Goal: Task Accomplishment & Management: Use online tool/utility

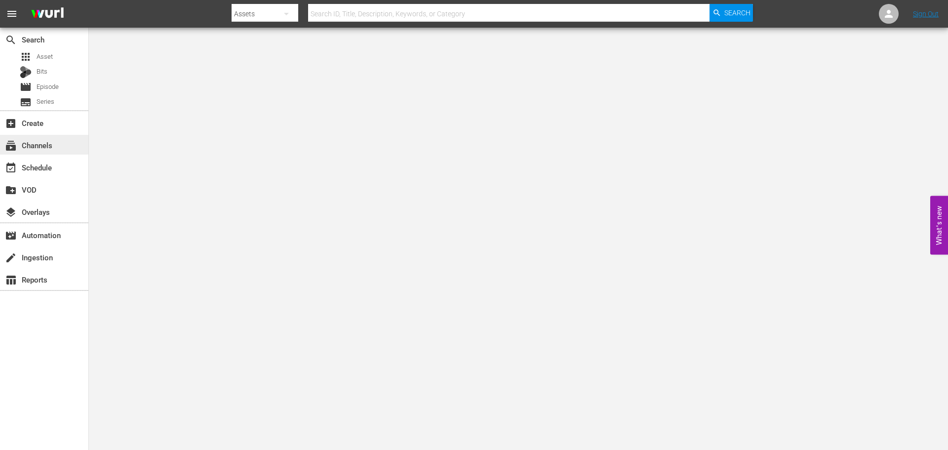
click at [61, 145] on div "subscriptions Channels" at bounding box center [44, 145] width 88 height 20
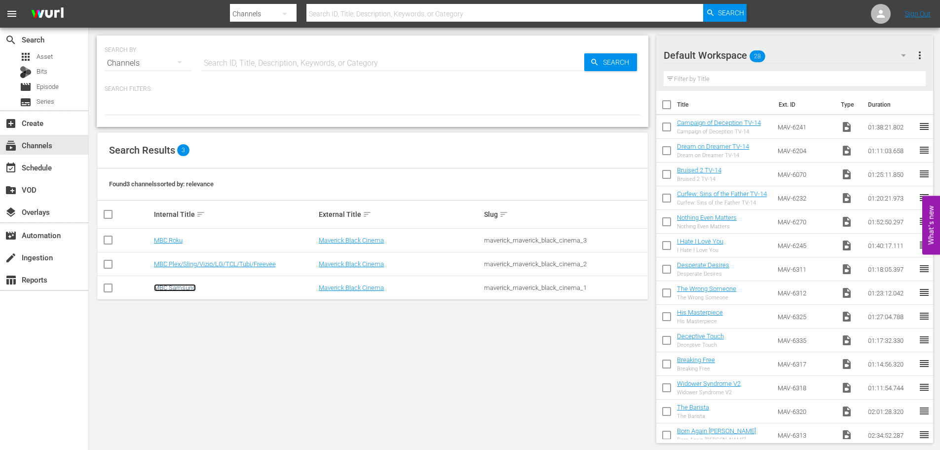
click at [180, 286] on link "MBC Samsung" at bounding box center [175, 287] width 42 height 7
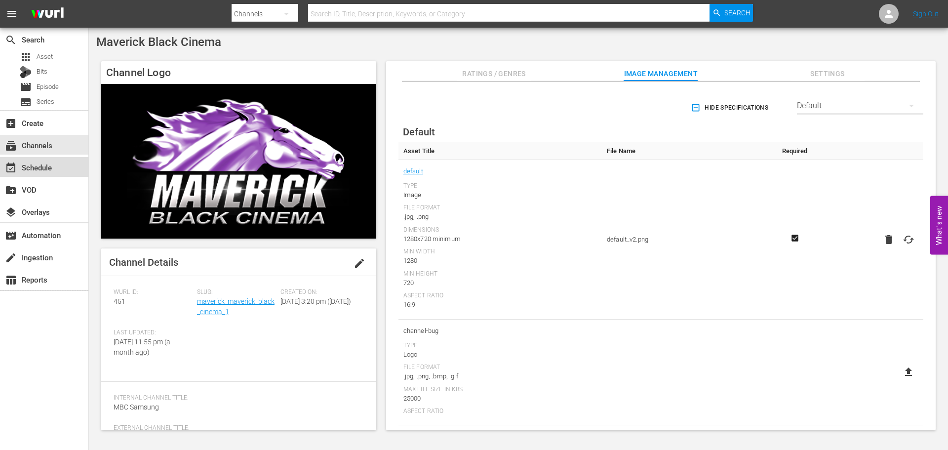
click at [42, 168] on div "event_available Schedule" at bounding box center [27, 165] width 55 height 9
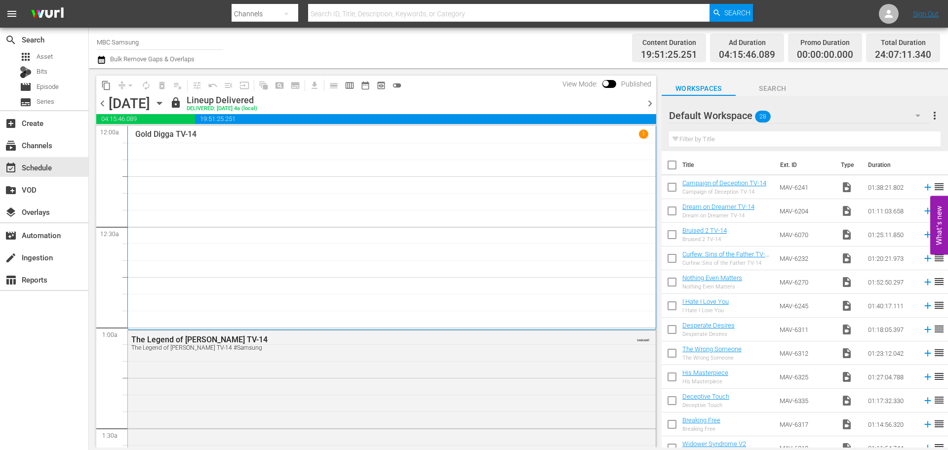
click at [161, 104] on icon "button" at bounding box center [159, 103] width 4 height 2
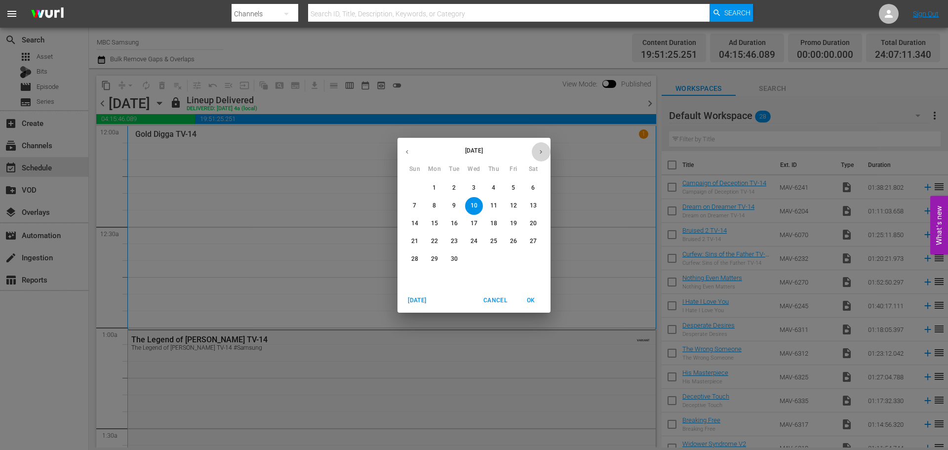
click at [537, 149] on icon "button" at bounding box center [540, 151] width 7 height 7
click at [434, 255] on p "27" at bounding box center [434, 259] width 7 height 8
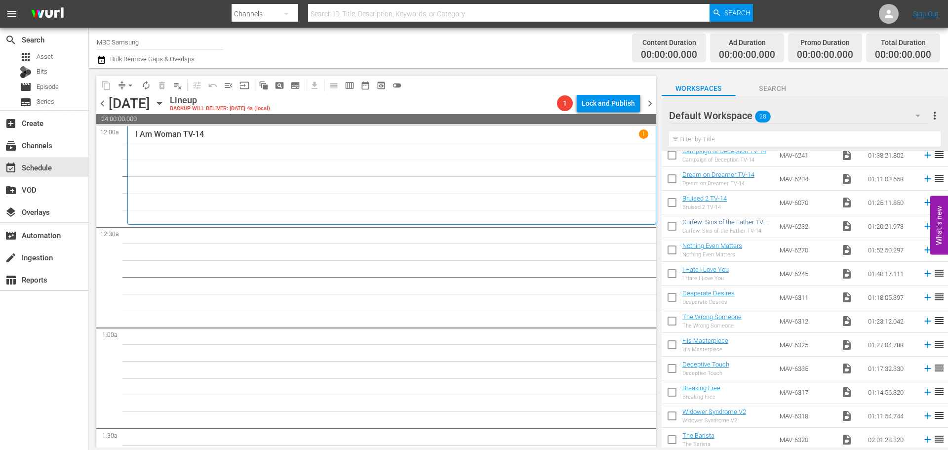
scroll to position [390, 0]
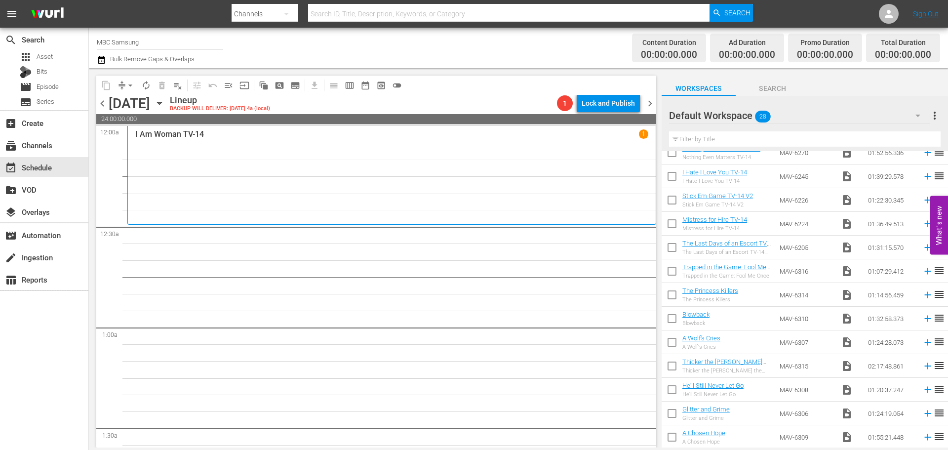
click at [772, 118] on div "Default Workspace 28" at bounding box center [799, 116] width 261 height 28
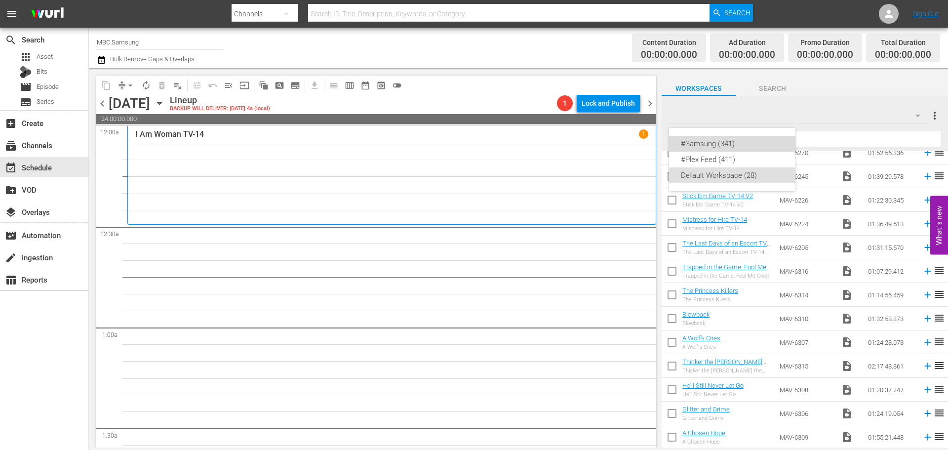
click at [766, 147] on div "#Samsung (341)" at bounding box center [732, 144] width 103 height 16
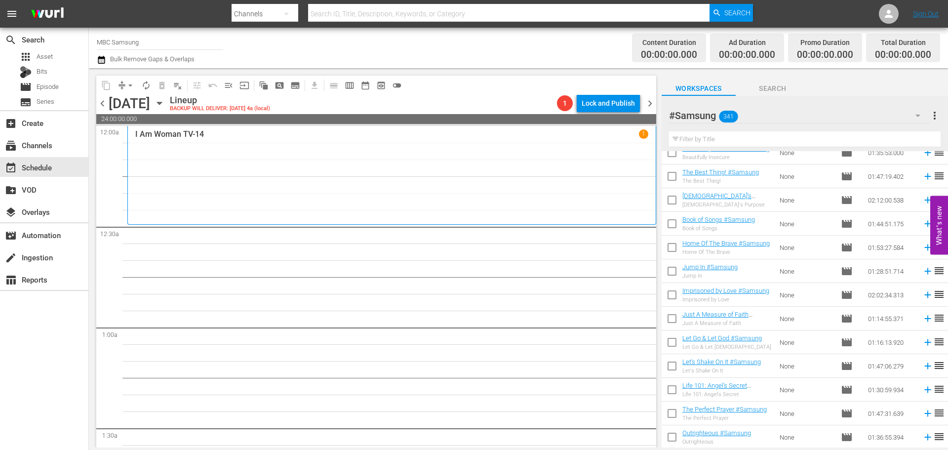
scroll to position [7804, 0]
